Goal: Information Seeking & Learning: Learn about a topic

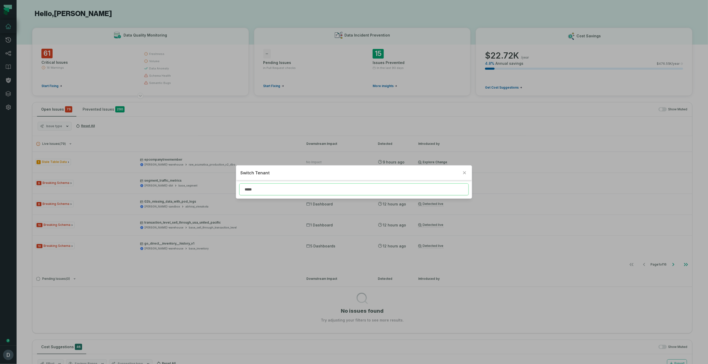
type input "*****"
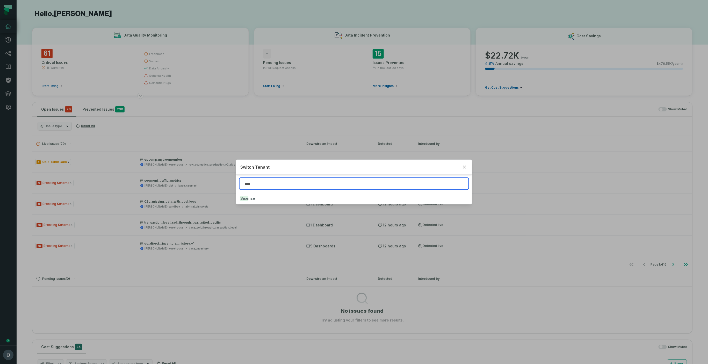
type input "****"
click button "Sise nse" at bounding box center [353, 198] width 235 height 11
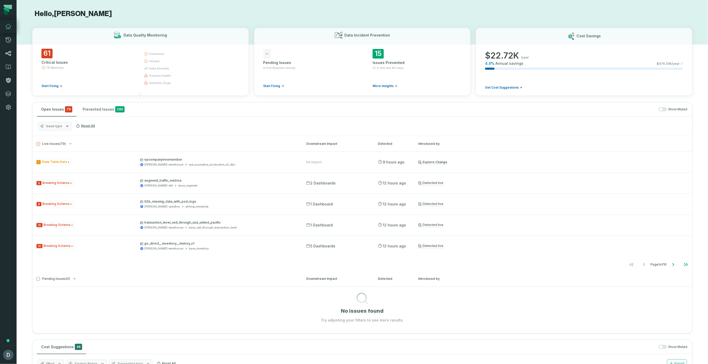
click at [10, 57] on link "Lineage" at bounding box center [8, 53] width 17 height 13
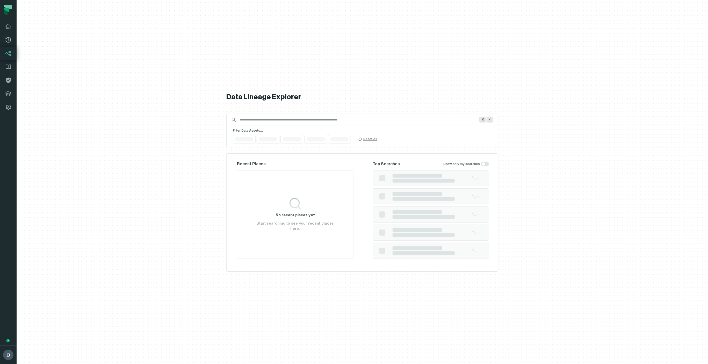
click at [242, 119] on input "Discovery Provider cmdk menu" at bounding box center [357, 120] width 242 height 8
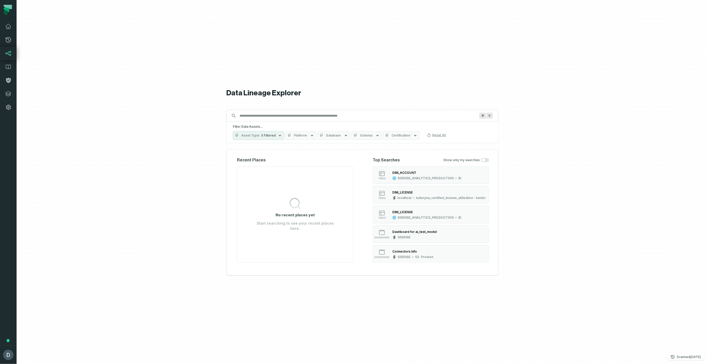
type input "*"
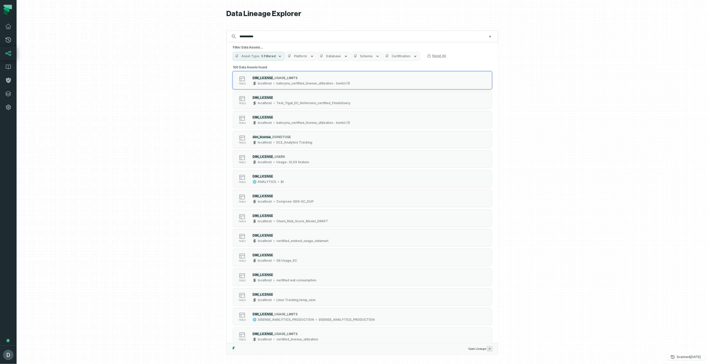
type input "**********"
click at [337, 56] on span "Database" at bounding box center [333, 56] width 15 height 4
click at [331, 87] on input "search" at bounding box center [350, 87] width 62 height 7
type input "****"
click at [325, 108] on label "SISENSE_ANALYTICS_PRODUCTION" at bounding box center [350, 107] width 69 height 10
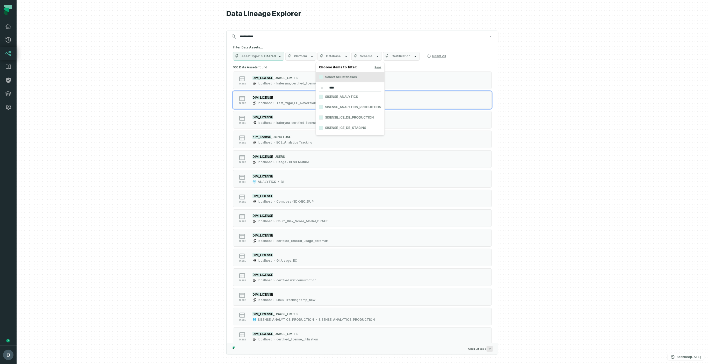
click at [323, 108] on button "SISENSE_ANALYTICS_PRODUCTION" at bounding box center [321, 107] width 4 height 4
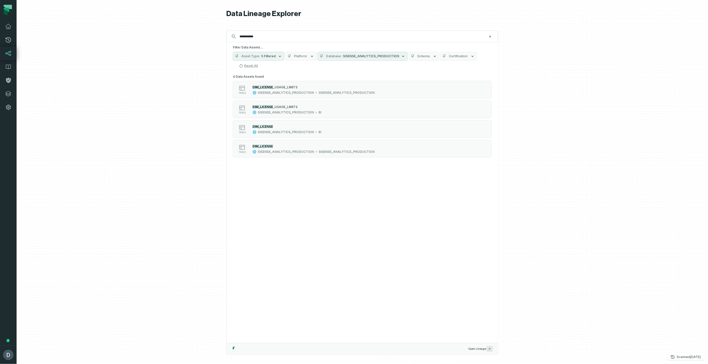
click at [168, 108] on div at bounding box center [363, 182] width 692 height 364
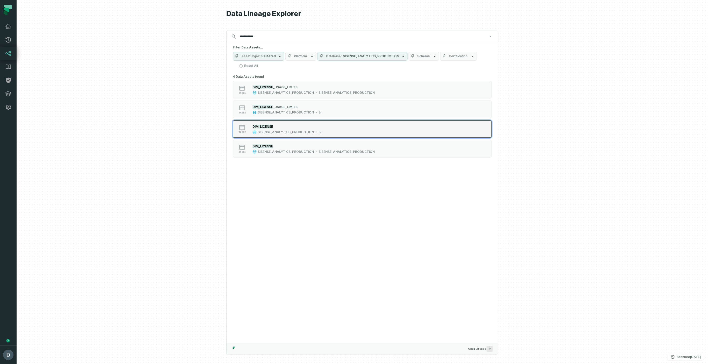
click at [291, 130] on div "DIM_LICENSE SISENSE_ANALYTICS_PRODUCTION BI" at bounding box center [286, 129] width 73 height 10
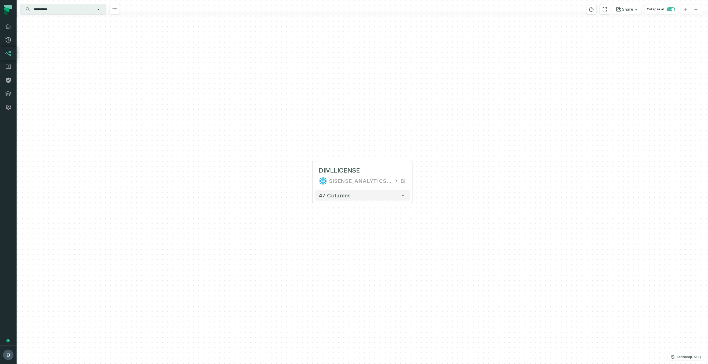
click at [62, 12] on input "**********" at bounding box center [63, 9] width 65 height 8
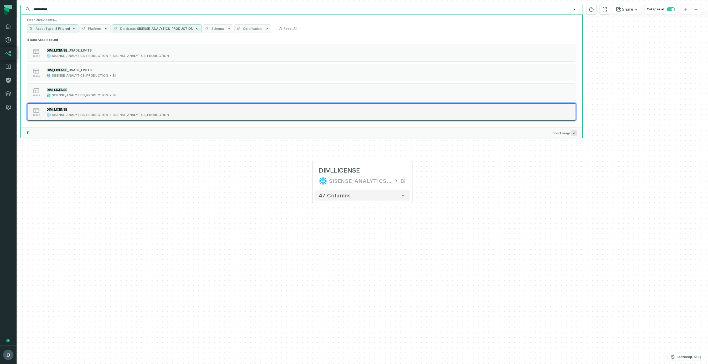
click at [72, 114] on div "SISENSE_ANALYTICS_PRODUCTION" at bounding box center [80, 115] width 56 height 4
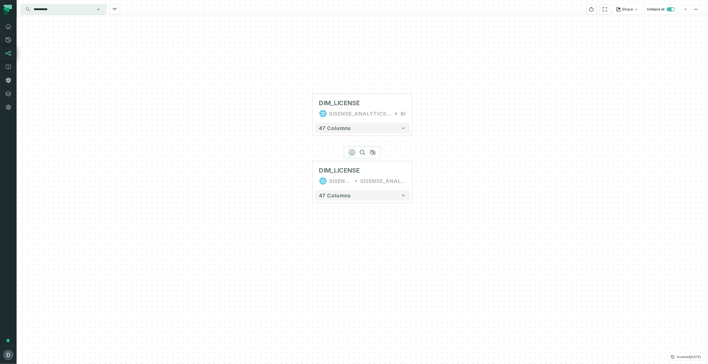
click at [351, 152] on icon "button" at bounding box center [352, 152] width 6 height 6
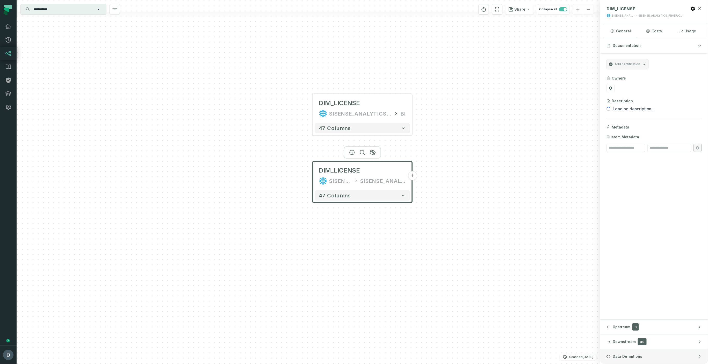
click at [627, 357] on span "Data Definitions" at bounding box center [628, 356] width 30 height 5
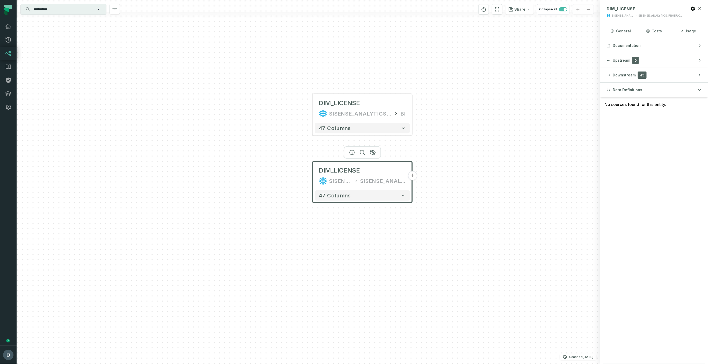
click at [655, 103] on div "No sources found for this entity." at bounding box center [654, 104] width 108 height 15
click at [356, 103] on div "DIM_LICENSE" at bounding box center [339, 103] width 41 height 8
click at [340, 103] on div "DIM_LICENSE" at bounding box center [339, 103] width 41 height 8
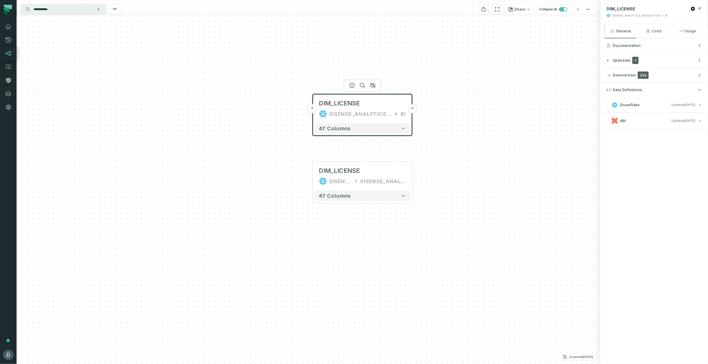
click at [656, 123] on button "dbt Updated [DATE] 9:22:29 AM" at bounding box center [654, 120] width 95 height 7
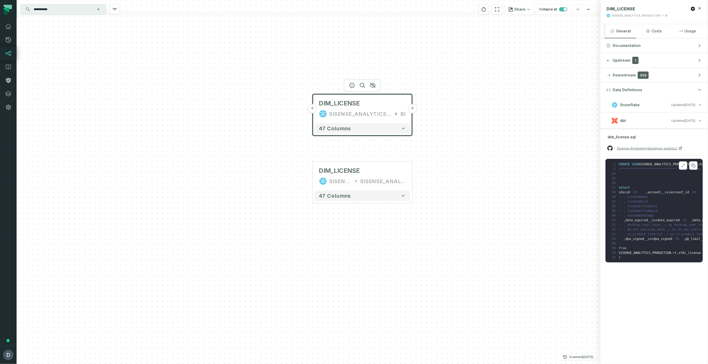
click at [650, 165] on span "SISENSE_ANALYTICS_PRODUCTION" at bounding box center [665, 164] width 52 height 4
click at [685, 166] on icon at bounding box center [683, 165] width 4 height 4
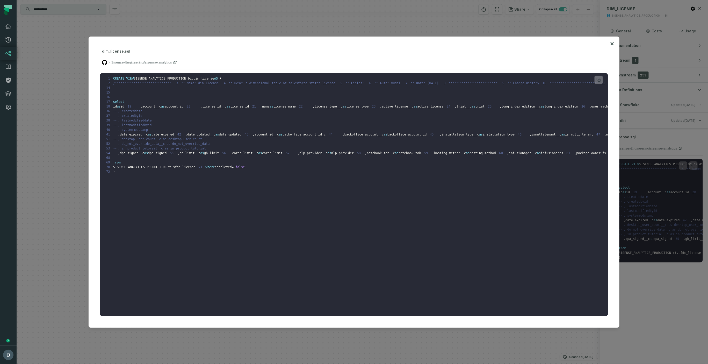
click at [71, 131] on div at bounding box center [354, 182] width 708 height 364
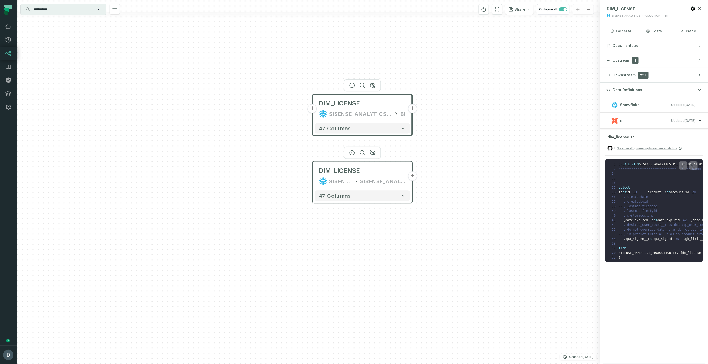
click at [413, 175] on button "+" at bounding box center [412, 175] width 9 height 9
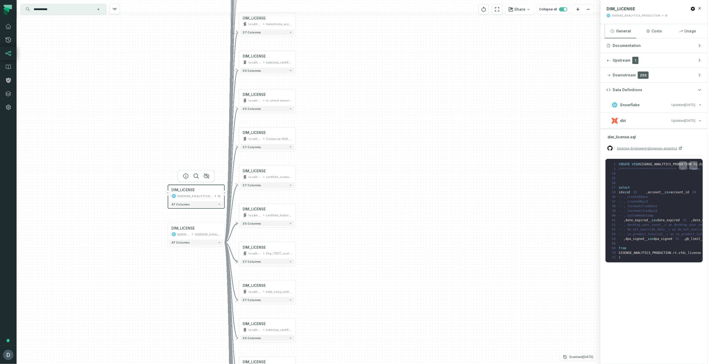
drag, startPoint x: 333, startPoint y: 183, endPoint x: 387, endPoint y: 129, distance: 75.8
click at [387, 133] on div "- DIM_LICENSE localhost kateryna_certified_license_utilization + 37 columns - D…" at bounding box center [309, 182] width 584 height 364
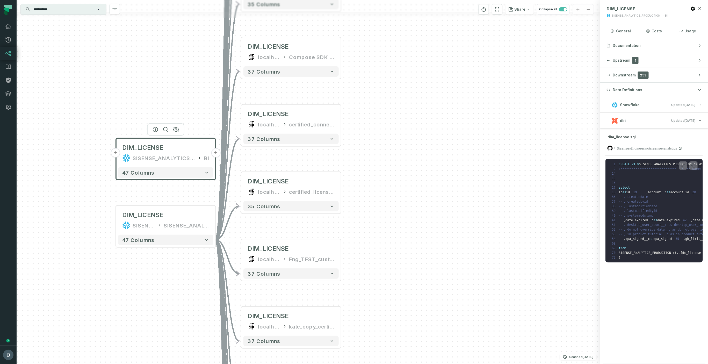
click at [478, 114] on div "- DIM_LICENSE localhost kateryna_certified_license_utilization + 37 columns - D…" at bounding box center [309, 182] width 584 height 364
